Goal: Task Accomplishment & Management: Manage account settings

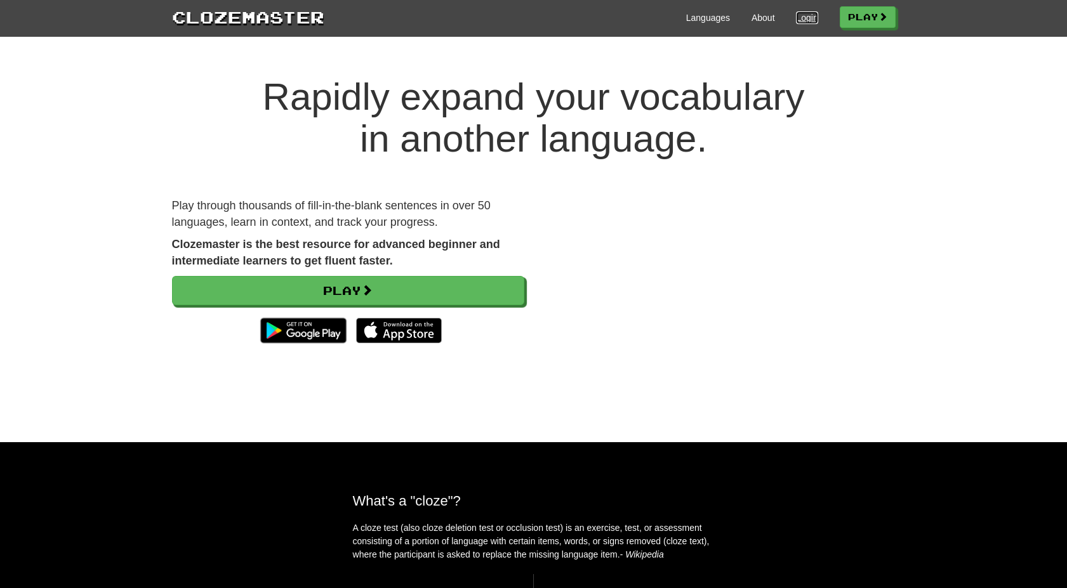
click at [796, 22] on link "Login" at bounding box center [807, 17] width 22 height 13
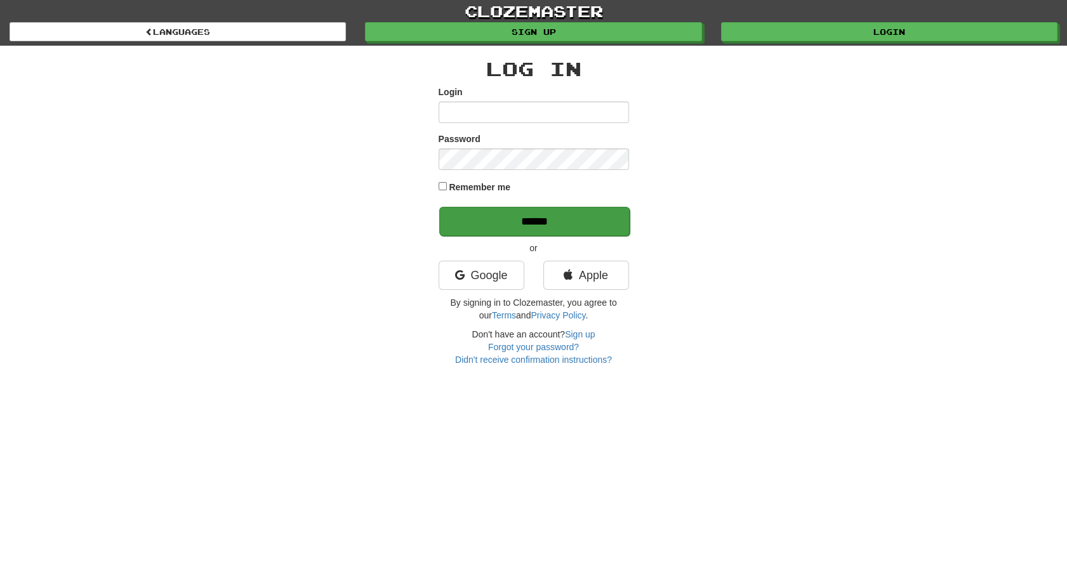
type input "**********"
click at [546, 217] on input "******" at bounding box center [534, 221] width 190 height 29
